Goal: Task Accomplishment & Management: Use online tool/utility

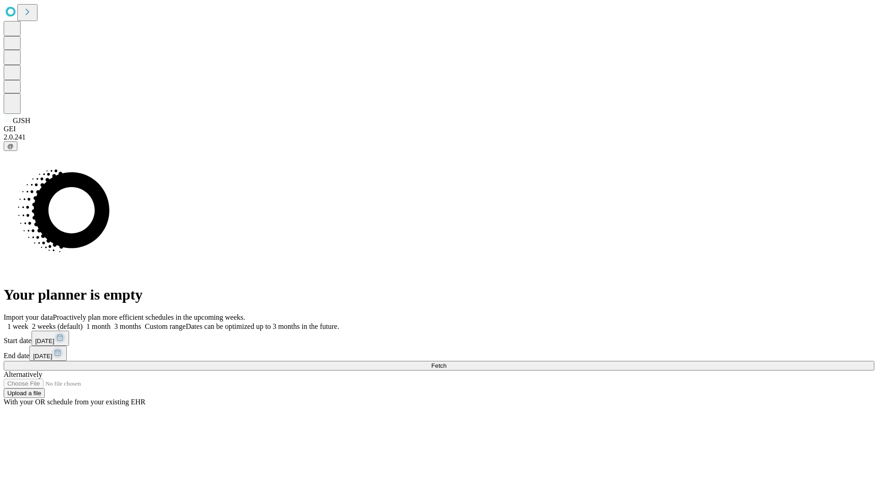
click at [446, 362] on span "Fetch" at bounding box center [438, 365] width 15 height 7
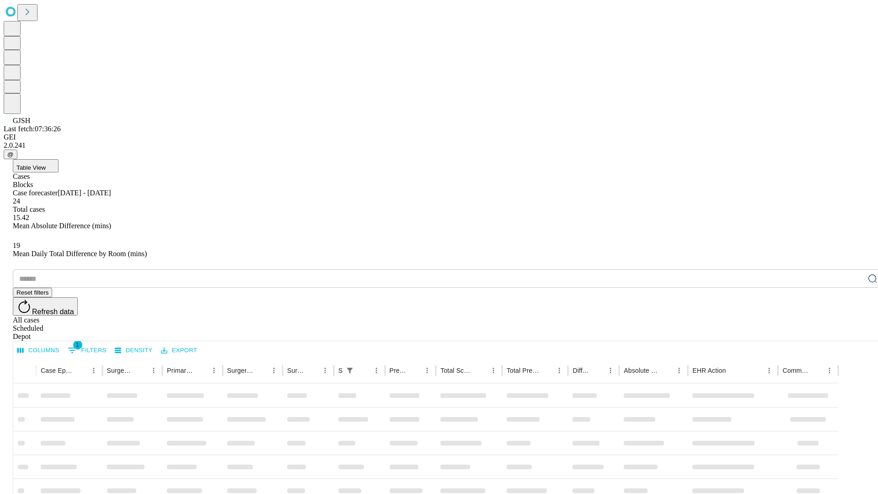
click at [854, 332] on div "Depot" at bounding box center [448, 336] width 871 height 8
